Goal: Information Seeking & Learning: Understand process/instructions

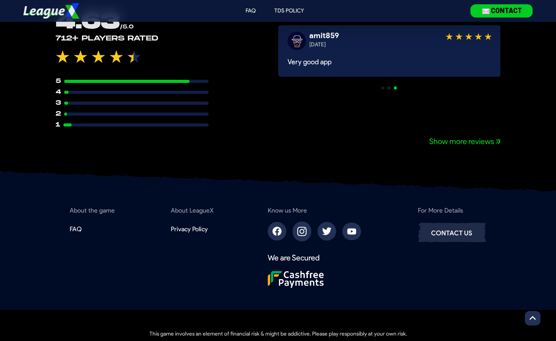
scroll to position [651, 0]
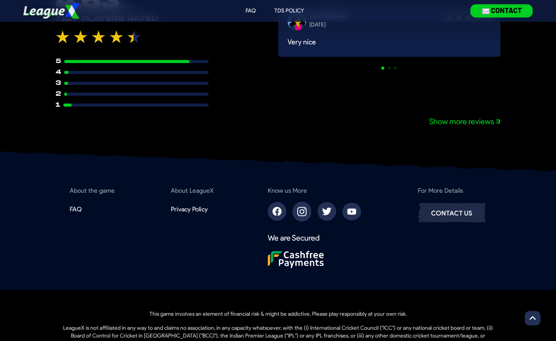
scroll to position [651, 0]
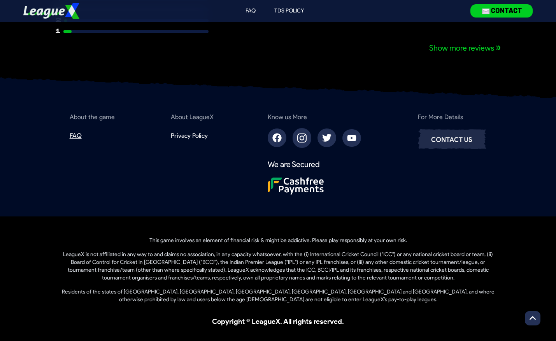
click at [72, 133] on div "FAQ" at bounding box center [76, 135] width 12 height 9
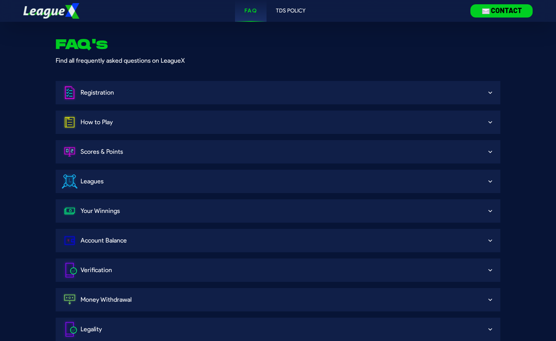
click at [200, 12] on div "FAQ TDS Policy" at bounding box center [275, 11] width 382 height 22
click at [44, 15] on img at bounding box center [51, 11] width 56 height 56
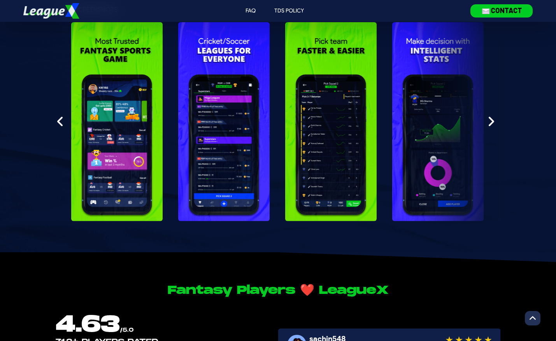
scroll to position [281, 0]
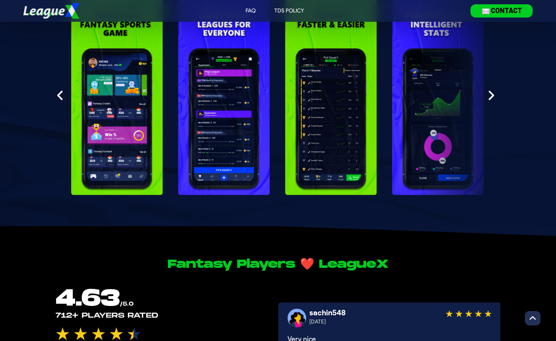
click at [489, 98] on img at bounding box center [491, 95] width 6 height 12
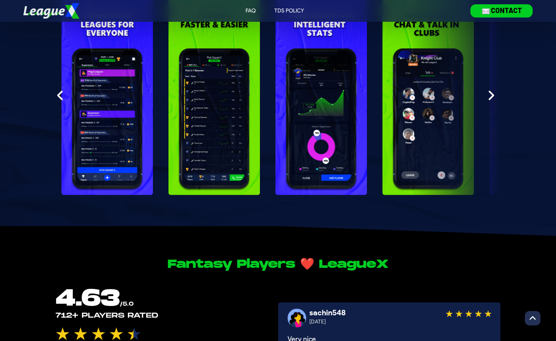
click at [489, 98] on img at bounding box center [491, 95] width 6 height 12
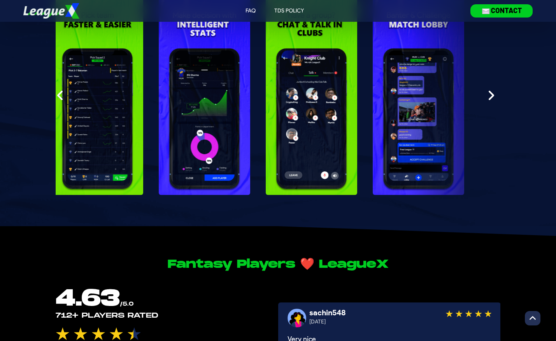
click at [489, 98] on img at bounding box center [491, 95] width 6 height 12
